Goal: Task Accomplishment & Management: Manage account settings

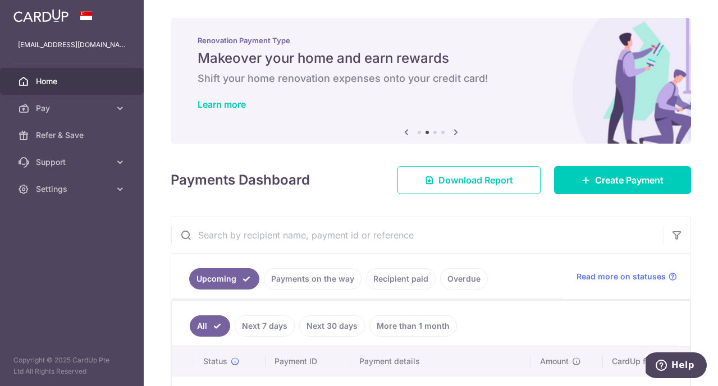
scroll to position [86, 0]
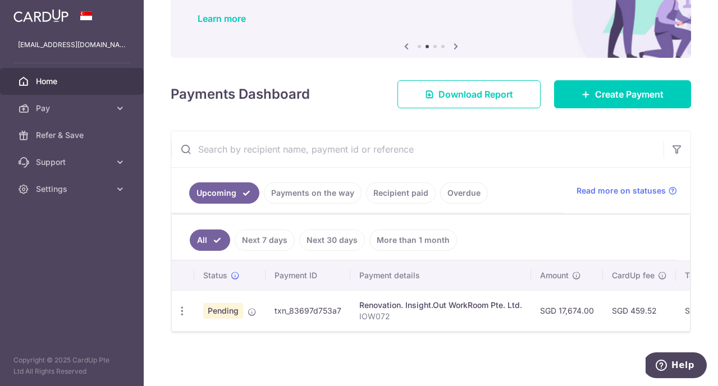
click at [427, 308] on div "Renovation. Insight.Out WorkRoom Pte. Ltd." at bounding box center [440, 305] width 163 height 11
click at [179, 307] on icon "button" at bounding box center [182, 311] width 12 height 12
click at [226, 340] on span "Update payment" at bounding box center [242, 341] width 76 height 13
radio input "true"
type input "17,674.00"
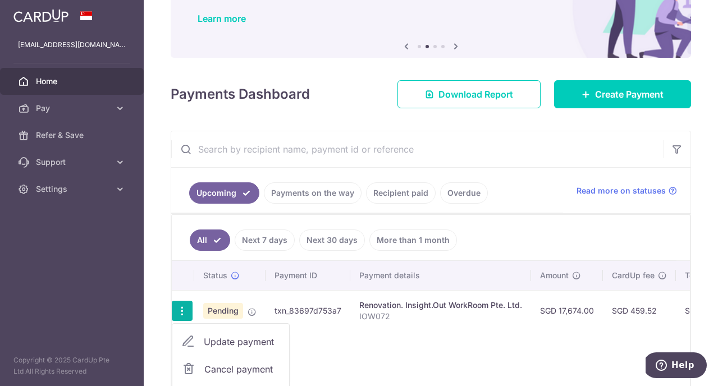
type input "[DATE]"
type input "IOW072"
type input "40% and VO - Part 1"
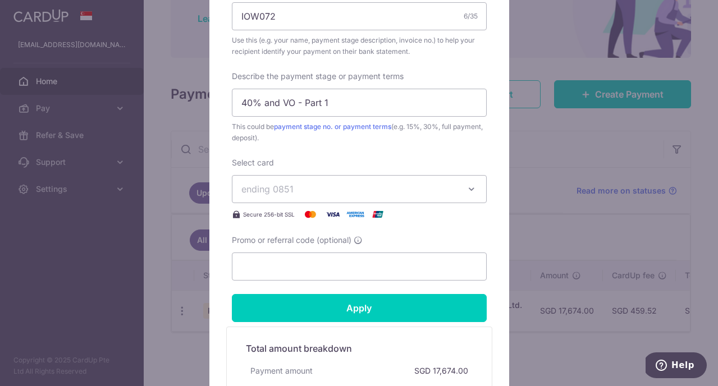
scroll to position [456, 0]
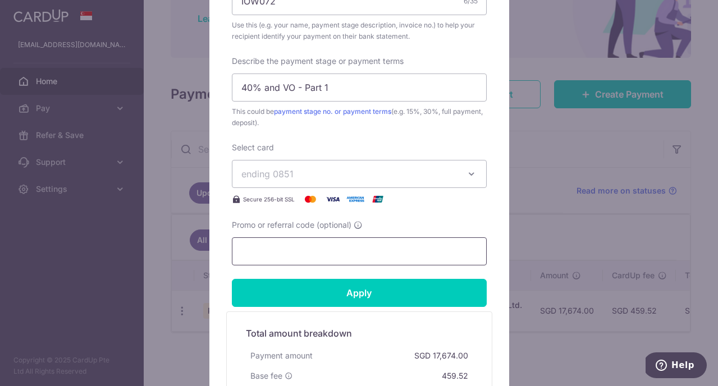
click at [302, 252] on input "Promo or referral code (optional)" at bounding box center [359, 251] width 255 height 28
type input "p"
type input "o"
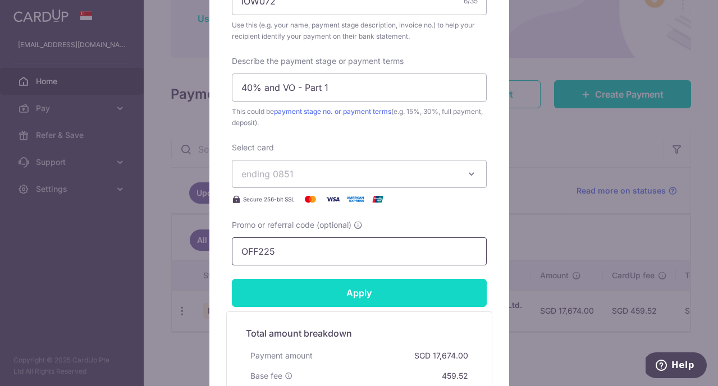
type input "OFF225"
click at [324, 289] on input "Apply" at bounding box center [359, 293] width 255 height 28
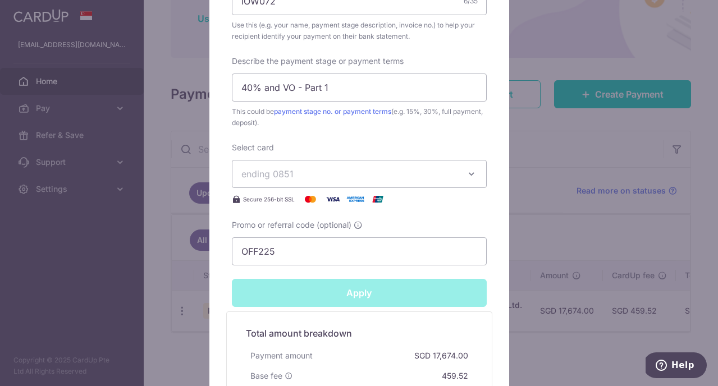
type input "Successfully Applied"
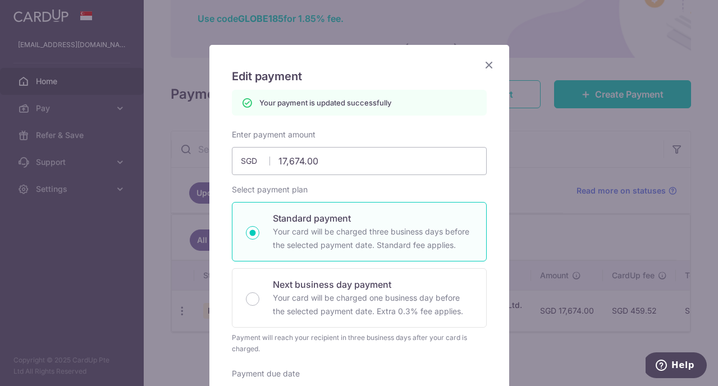
scroll to position [0, 0]
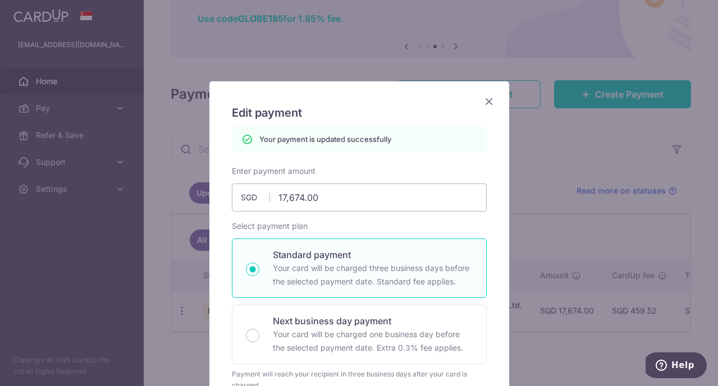
click at [492, 103] on icon "Close" at bounding box center [488, 101] width 13 height 14
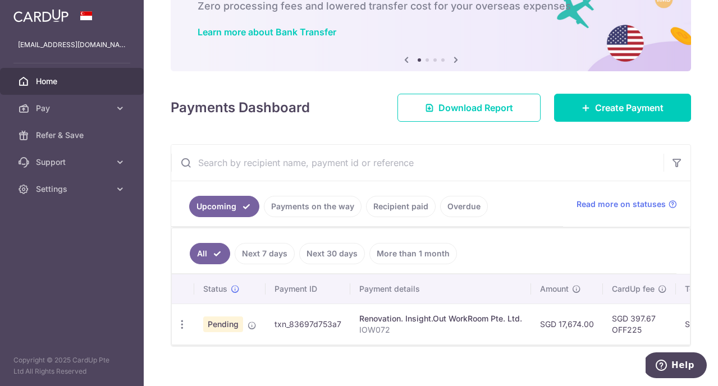
scroll to position [86, 0]
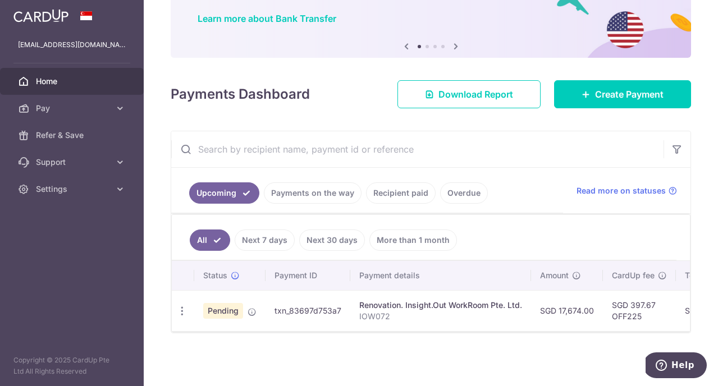
click at [383, 310] on div "Renovation. Insight.Out WorkRoom Pte. Ltd." at bounding box center [440, 305] width 163 height 11
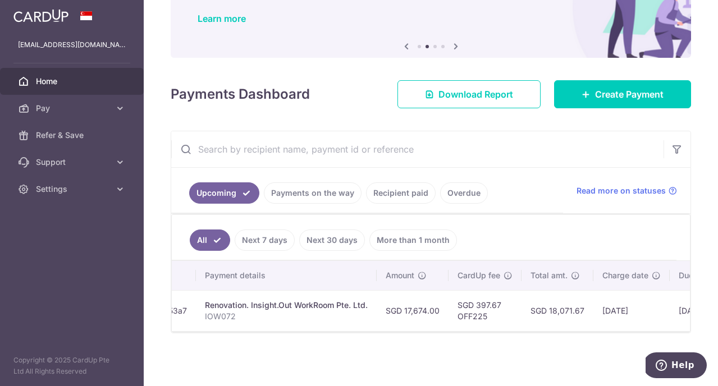
scroll to position [0, 277]
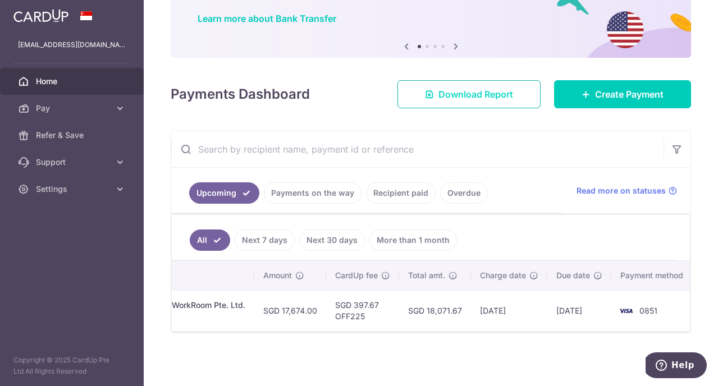
click at [500, 91] on span "Download Report" at bounding box center [475, 94] width 75 height 13
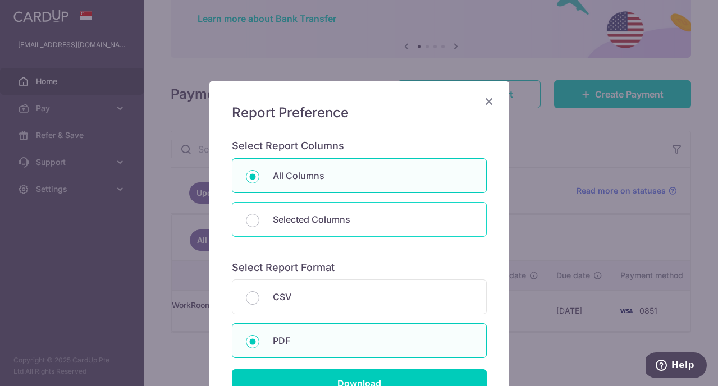
click at [423, 211] on div "Selected Columns" at bounding box center [359, 219] width 255 height 35
radio input "false"
radio input "true"
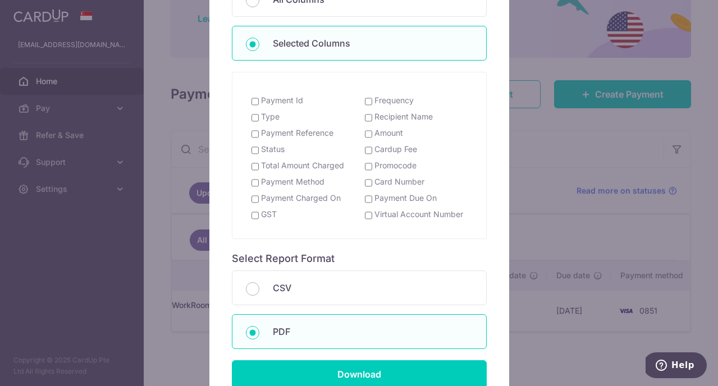
scroll to position [164, 0]
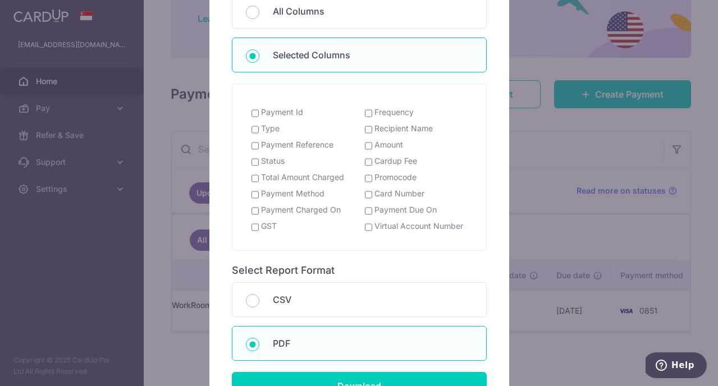
click at [271, 113] on label "Payment Id" at bounding box center [282, 112] width 42 height 11
click at [259, 113] on input "Payment Id" at bounding box center [254, 113] width 7 height 9
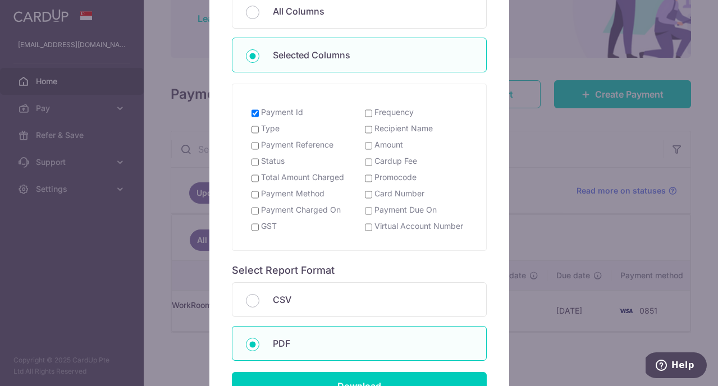
click at [281, 111] on label "Payment Id" at bounding box center [282, 112] width 42 height 11
click at [259, 111] on input "Payment Id" at bounding box center [254, 113] width 7 height 9
checkbox input "false"
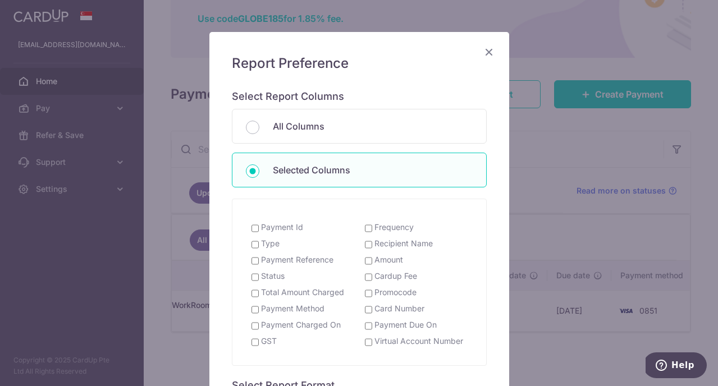
scroll to position [50, 0]
click at [492, 51] on icon "Close" at bounding box center [488, 51] width 13 height 14
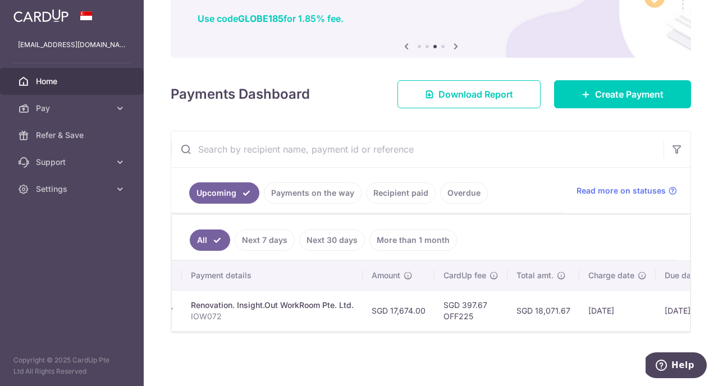
scroll to position [0, 0]
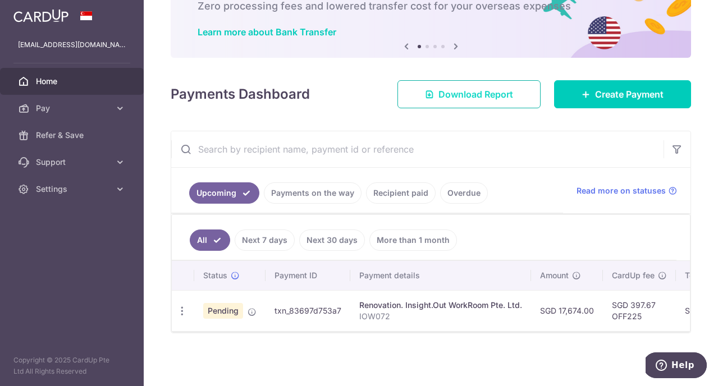
click at [456, 97] on span "Download Report" at bounding box center [475, 94] width 75 height 13
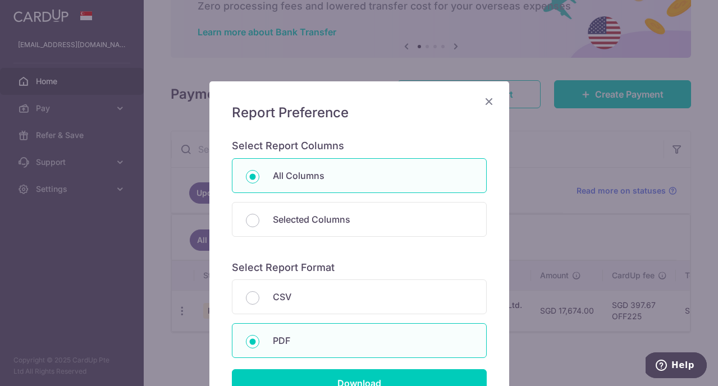
scroll to position [115, 0]
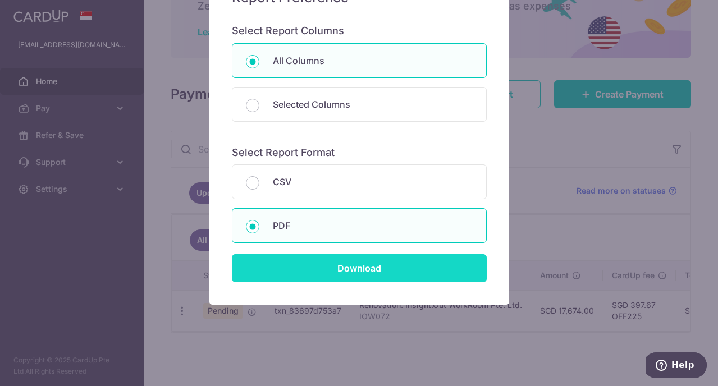
click at [365, 271] on input "Download" at bounding box center [359, 268] width 255 height 28
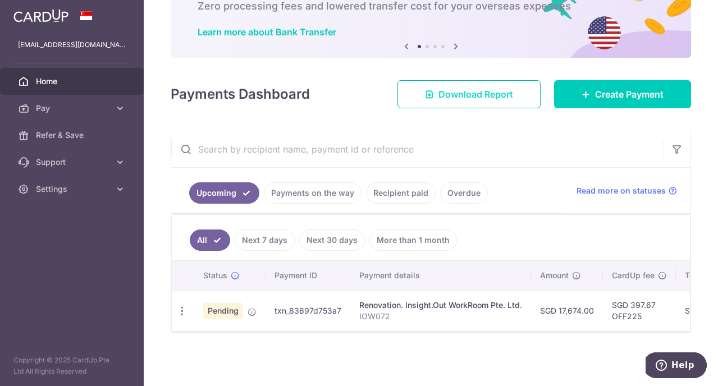
click at [461, 102] on link "Download Report" at bounding box center [468, 94] width 143 height 28
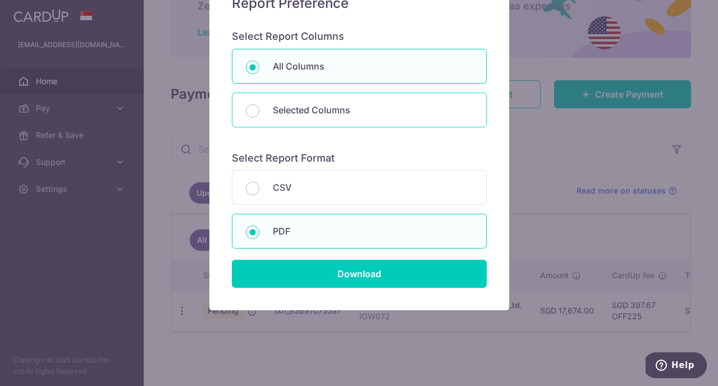
scroll to position [111, 0]
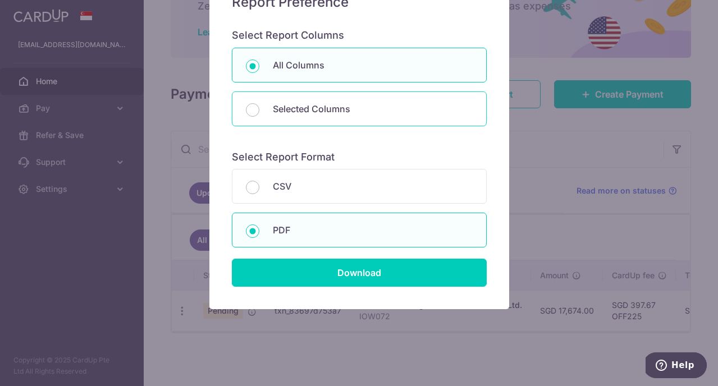
click at [317, 112] on p "Selected Columns" at bounding box center [373, 108] width 200 height 13
click at [259, 112] on input "Selected Columns" at bounding box center [252, 109] width 13 height 13
radio input "false"
radio input "true"
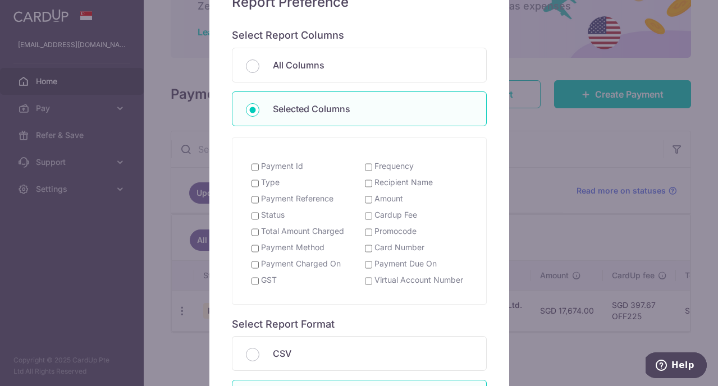
click at [368, 218] on input "Cardup Fee" at bounding box center [368, 216] width 7 height 9
checkbox input "true"
click at [313, 230] on label "Total Amount Charged" at bounding box center [302, 231] width 83 height 11
click at [259, 230] on input "Total Amount Charged" at bounding box center [254, 232] width 7 height 9
checkbox input "true"
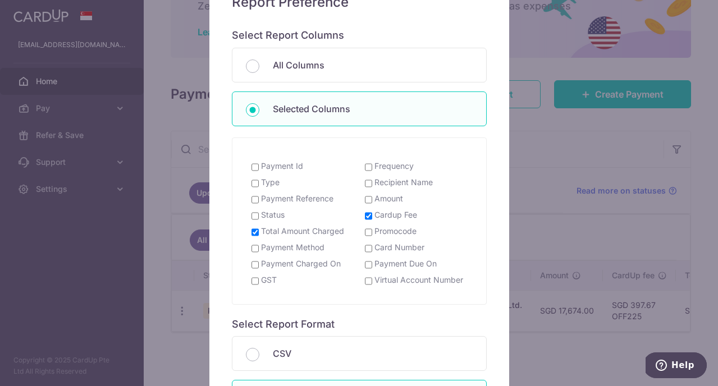
click at [292, 266] on label "Payment Charged On" at bounding box center [301, 263] width 80 height 11
click at [259, 266] on input "Payment Charged On" at bounding box center [254, 264] width 7 height 9
checkbox input "true"
click at [274, 278] on label "GST" at bounding box center [269, 279] width 16 height 11
click at [259, 278] on input "GST" at bounding box center [254, 281] width 7 height 9
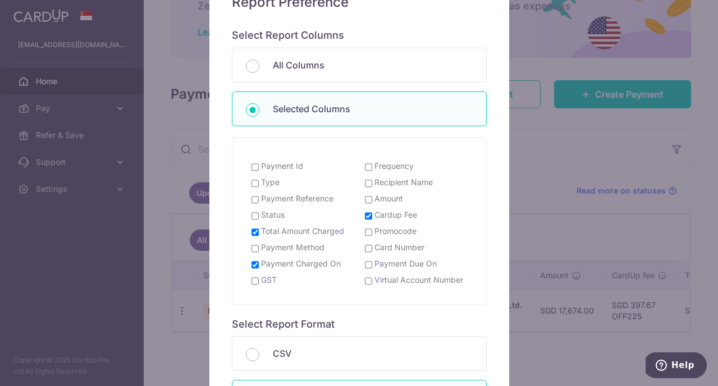
checkbox input "true"
click at [391, 231] on label "Promocode" at bounding box center [395, 231] width 42 height 11
click at [372, 231] on input "Promocode" at bounding box center [368, 232] width 7 height 9
checkbox input "true"
click at [400, 246] on label "Card Number" at bounding box center [399, 247] width 50 height 11
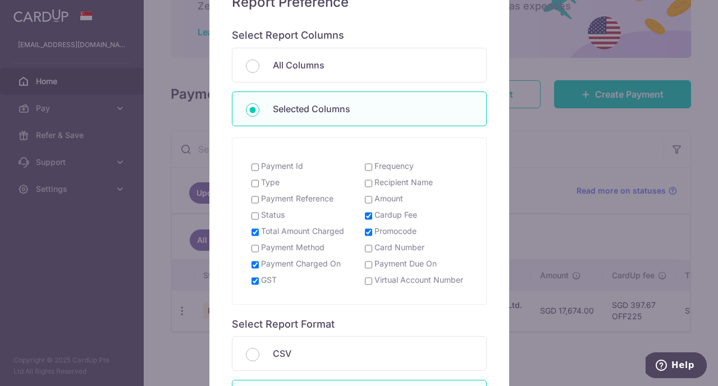
click at [372, 246] on input "Card Number" at bounding box center [368, 248] width 7 height 9
click at [393, 245] on label "Card Number" at bounding box center [399, 247] width 50 height 11
click at [372, 245] on input "Card Number" at bounding box center [368, 248] width 7 height 9
checkbox input "false"
click at [407, 268] on label "Payment Due On" at bounding box center [405, 263] width 62 height 11
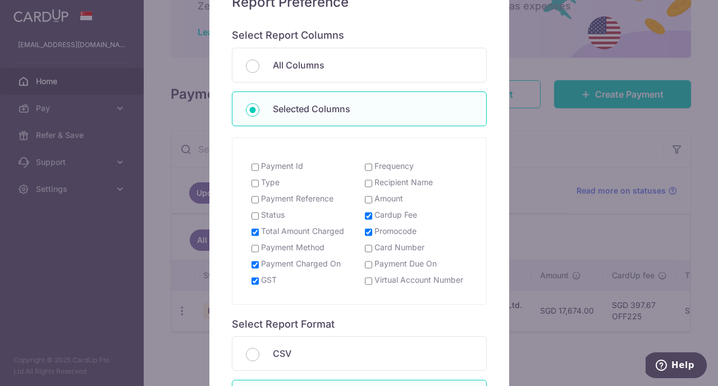
click at [372, 268] on input "Payment Due On" at bounding box center [368, 264] width 7 height 9
click at [393, 264] on label "Payment Due On" at bounding box center [405, 263] width 62 height 11
click at [372, 264] on input "Payment Due On" at bounding box center [368, 264] width 7 height 9
checkbox input "false"
click at [402, 281] on label "Virtual Account Number" at bounding box center [418, 279] width 89 height 11
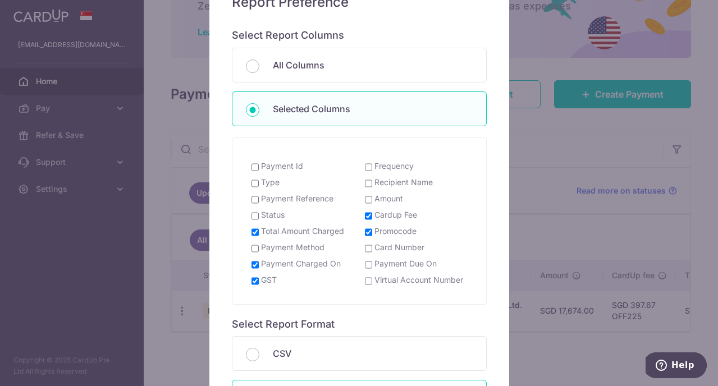
click at [372, 281] on input "Virtual Account Number" at bounding box center [368, 281] width 7 height 9
checkbox input "true"
click at [392, 185] on label "Recipient Name" at bounding box center [403, 182] width 58 height 11
click at [372, 185] on input "Recipient Name" at bounding box center [368, 183] width 7 height 9
click at [390, 183] on label "Recipient Name" at bounding box center [403, 182] width 58 height 11
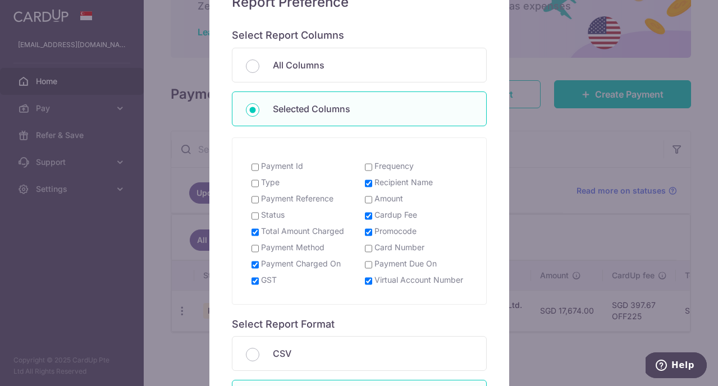
click at [372, 183] on input "Recipient Name" at bounding box center [368, 183] width 7 height 9
checkbox input "false"
click at [383, 166] on label "Frequency" at bounding box center [393, 166] width 39 height 11
click at [372, 166] on input "Frequency" at bounding box center [368, 167] width 7 height 9
click at [383, 166] on label "Frequency" at bounding box center [393, 166] width 39 height 11
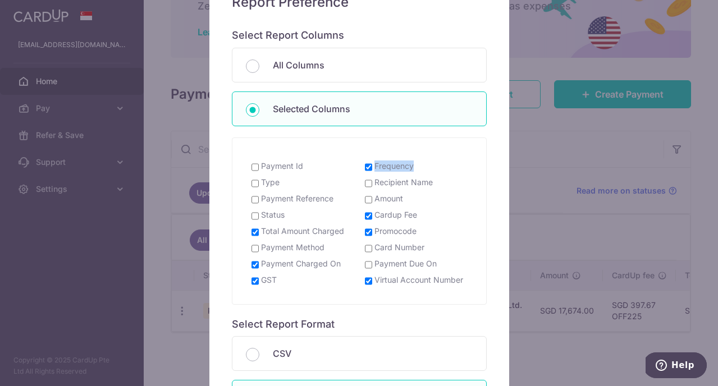
click at [372, 166] on input "Frequency" at bounding box center [368, 167] width 7 height 9
checkbox input "false"
click at [383, 217] on label "Cardup Fee" at bounding box center [395, 214] width 43 height 11
click at [372, 217] on input "Cardup Fee" at bounding box center [368, 216] width 7 height 9
checkbox input "false"
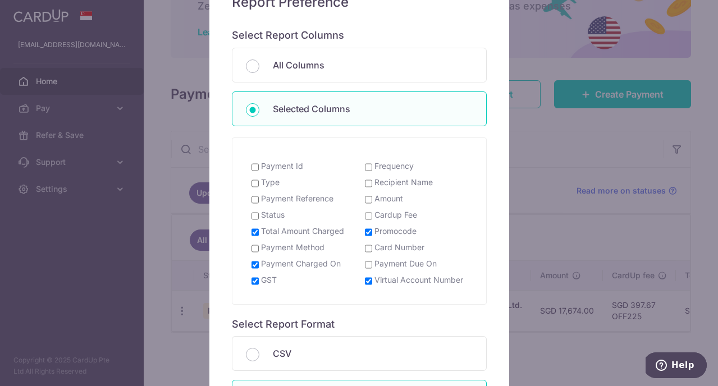
click at [383, 230] on label "Promocode" at bounding box center [395, 231] width 42 height 11
click at [372, 230] on input "Promocode" at bounding box center [368, 232] width 7 height 9
checkbox input "false"
click at [318, 232] on label "Total Amount Charged" at bounding box center [302, 231] width 83 height 11
click at [259, 232] on input "Total Amount Charged" at bounding box center [254, 232] width 7 height 9
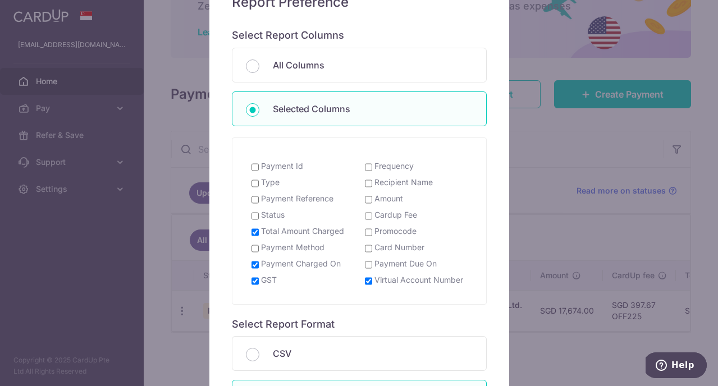
checkbox input "false"
click at [321, 268] on label "Payment Charged On" at bounding box center [301, 263] width 80 height 11
click at [259, 268] on input "Payment Charged On" at bounding box center [254, 264] width 7 height 9
checkbox input "false"
click at [305, 275] on div "GST" at bounding box center [302, 281] width 113 height 14
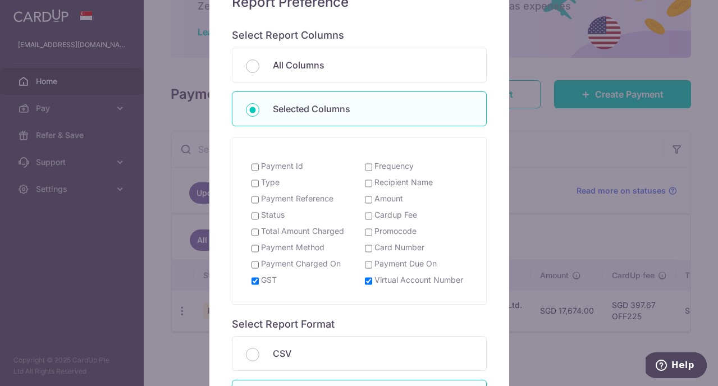
click at [269, 278] on label "GST" at bounding box center [269, 279] width 16 height 11
click at [259, 278] on input "GST" at bounding box center [254, 281] width 7 height 9
checkbox input "false"
click at [377, 279] on label "Virtual Account Number" at bounding box center [418, 279] width 89 height 11
click at [372, 279] on input "Virtual Account Number" at bounding box center [368, 281] width 7 height 9
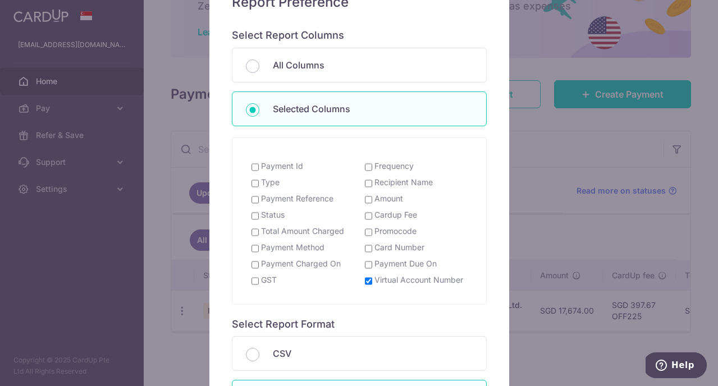
checkbox input "false"
click at [283, 166] on label "Payment Id" at bounding box center [282, 166] width 42 height 11
click at [259, 166] on input "Payment Id" at bounding box center [254, 167] width 7 height 9
checkbox input "true"
click at [273, 186] on label "Type" at bounding box center [270, 182] width 19 height 11
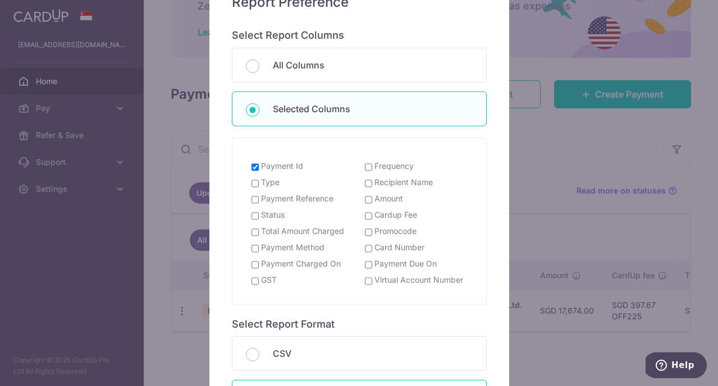
click at [259, 186] on input "Type" at bounding box center [254, 183] width 7 height 9
checkbox input "true"
click at [301, 200] on label "Payment Reference" at bounding box center [297, 198] width 72 height 11
click at [259, 200] on input "Payment Reference" at bounding box center [254, 199] width 7 height 9
checkbox input "true"
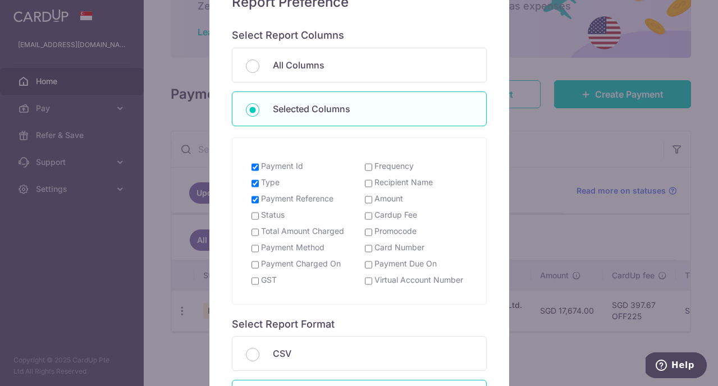
click at [276, 234] on label "Total Amount Charged" at bounding box center [302, 231] width 83 height 11
click at [259, 234] on input "Total Amount Charged" at bounding box center [254, 232] width 7 height 9
click at [291, 234] on label "Total Amount Charged" at bounding box center [302, 231] width 83 height 11
click at [259, 234] on input "Total Amount Charged" at bounding box center [254, 232] width 7 height 9
checkbox input "false"
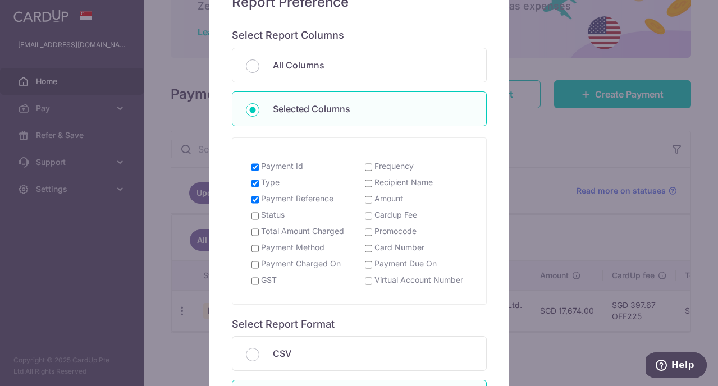
click at [296, 244] on label "Payment Method" at bounding box center [292, 247] width 63 height 11
click at [259, 244] on input "Payment Method" at bounding box center [254, 248] width 7 height 9
checkbox input "true"
click at [300, 266] on label "Payment Charged On" at bounding box center [301, 263] width 80 height 11
click at [259, 266] on input "Payment Charged On" at bounding box center [254, 264] width 7 height 9
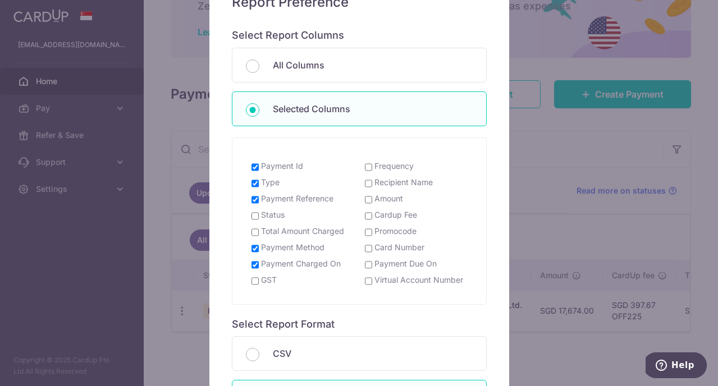
click at [285, 266] on label "Payment Charged On" at bounding box center [301, 263] width 80 height 11
click at [259, 266] on input "Payment Charged On" at bounding box center [254, 264] width 7 height 9
checkbox input "false"
click at [382, 168] on label "Frequency" at bounding box center [393, 166] width 39 height 11
click at [372, 168] on input "Frequency" at bounding box center [368, 167] width 7 height 9
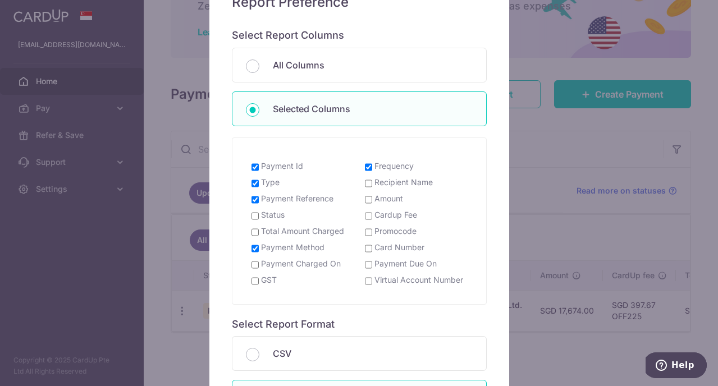
click at [382, 167] on label "Frequency" at bounding box center [393, 166] width 39 height 11
click at [372, 167] on input "Frequency" at bounding box center [368, 167] width 7 height 9
checkbox input "false"
click at [395, 184] on label "Recipient Name" at bounding box center [403, 182] width 58 height 11
click at [372, 184] on input "Recipient Name" at bounding box center [368, 183] width 7 height 9
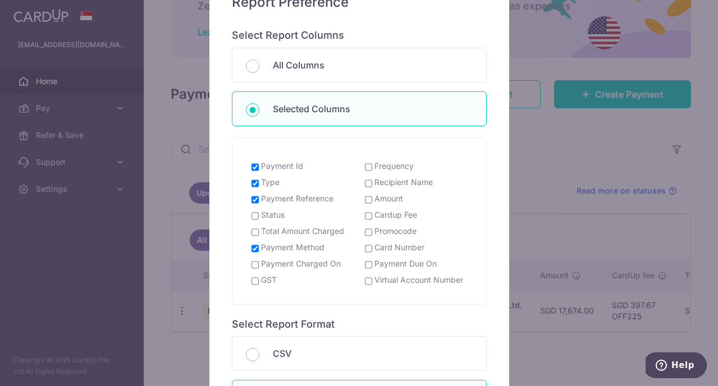
checkbox input "true"
click at [384, 196] on label "Amount" at bounding box center [388, 198] width 29 height 11
click at [372, 196] on input "Amount" at bounding box center [368, 199] width 7 height 9
checkbox input "true"
click at [412, 247] on label "Card Number" at bounding box center [399, 247] width 50 height 11
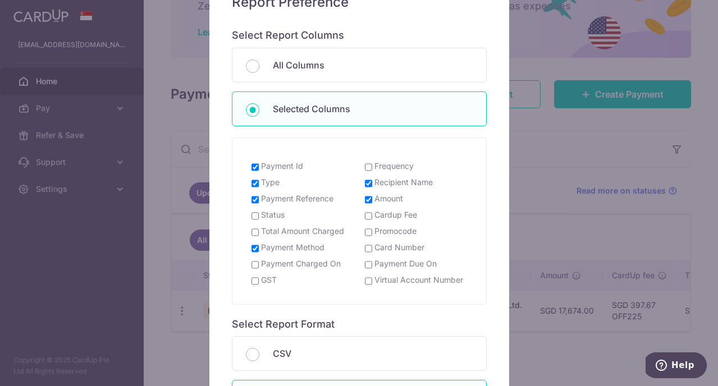
click at [372, 247] on input "Card Number" at bounding box center [368, 248] width 7 height 9
checkbox input "true"
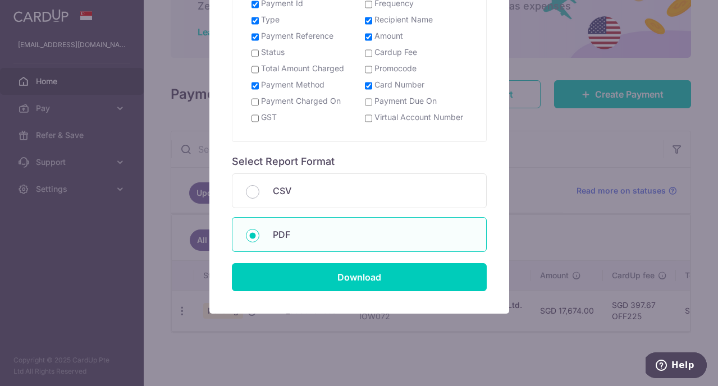
scroll to position [282, 0]
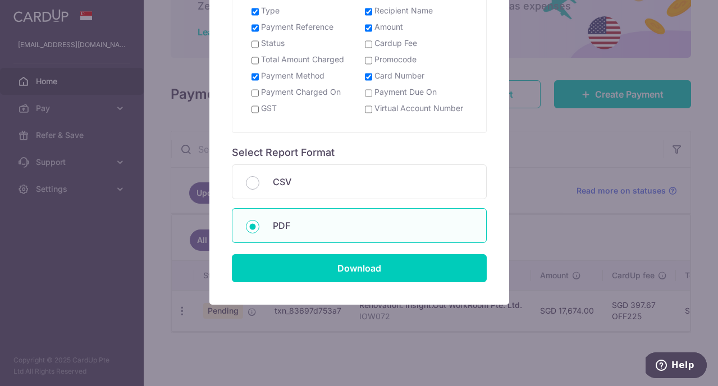
click at [405, 94] on label "Payment Due On" at bounding box center [405, 91] width 62 height 11
click at [372, 94] on input "Payment Due On" at bounding box center [368, 93] width 7 height 9
checkbox input "true"
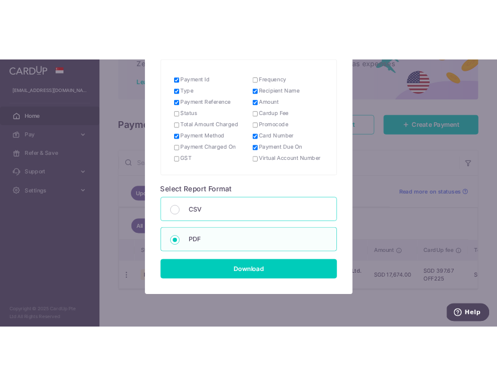
scroll to position [249, 0]
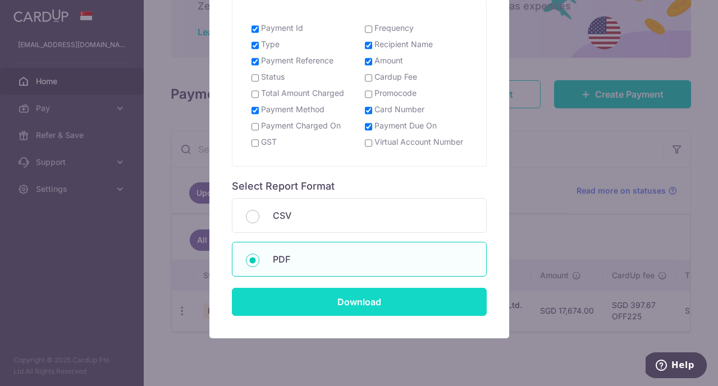
click at [361, 305] on input "Download" at bounding box center [359, 302] width 255 height 28
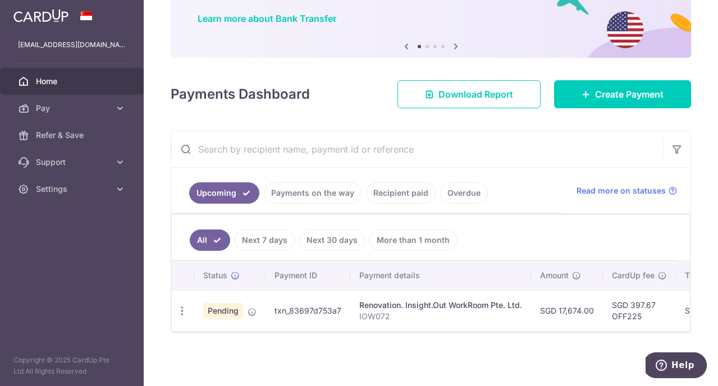
scroll to position [72, 0]
